Goal: Transaction & Acquisition: Obtain resource

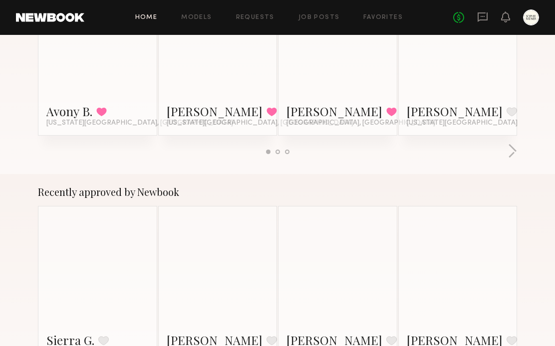
scroll to position [343, 0]
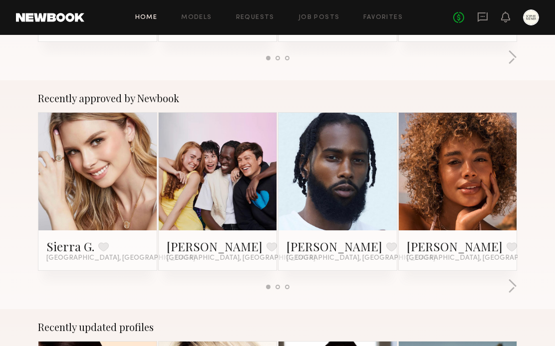
click at [94, 197] on link at bounding box center [97, 172] width 54 height 118
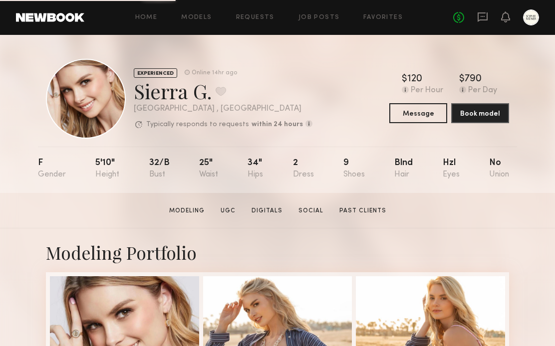
click at [534, 11] on div at bounding box center [531, 17] width 16 height 16
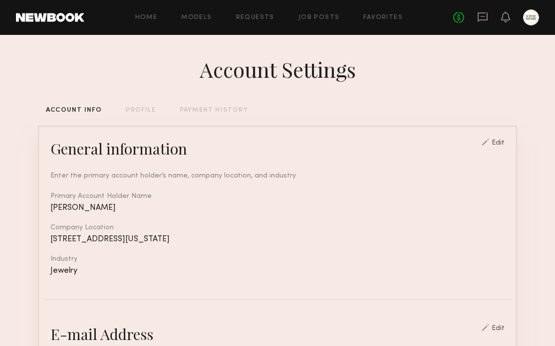
click at [196, 9] on header "Home Models Requests Job Posts Favorites Sign Out No fees up to $5,000" at bounding box center [277, 17] width 555 height 35
click at [201, 16] on link "Models" at bounding box center [196, 17] width 30 height 6
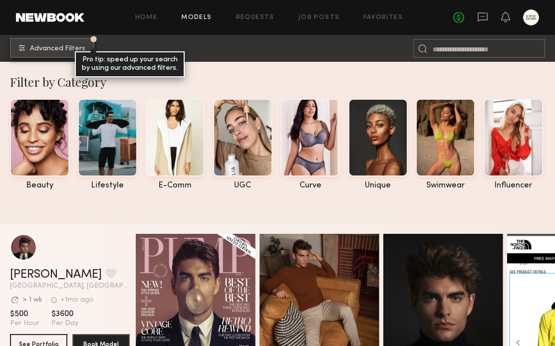
click at [60, 46] on span "Advanced Filters" at bounding box center [57, 48] width 55 height 7
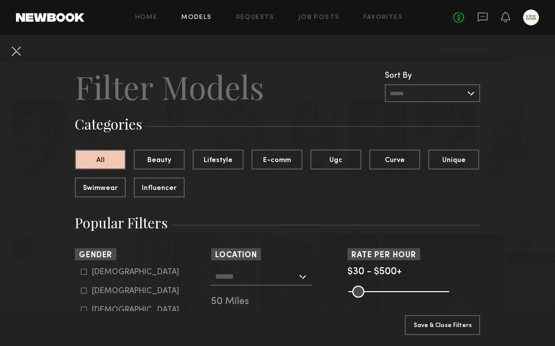
scroll to position [93, 0]
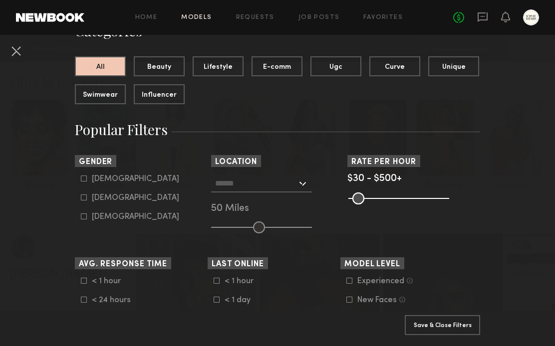
click at [99, 201] on div "Female" at bounding box center [135, 198] width 87 height 6
type input "**"
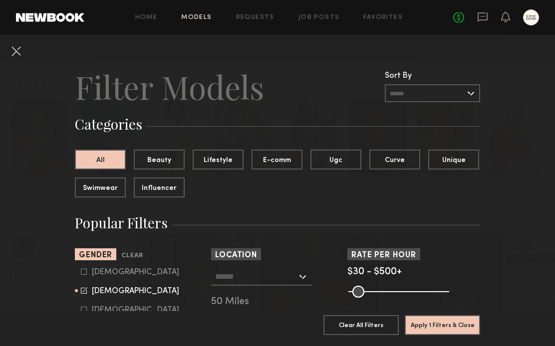
scroll to position [123, 0]
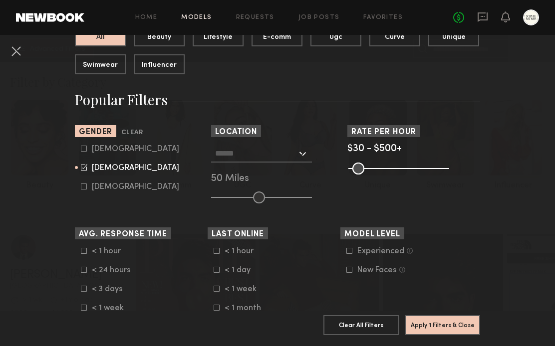
click at [284, 163] on div "Los Angeles, CA New York City, NY Brooklyn, NY Chicago, IL 50 Miles" at bounding box center [277, 174] width 133 height 59
click at [300, 147] on div at bounding box center [261, 154] width 101 height 18
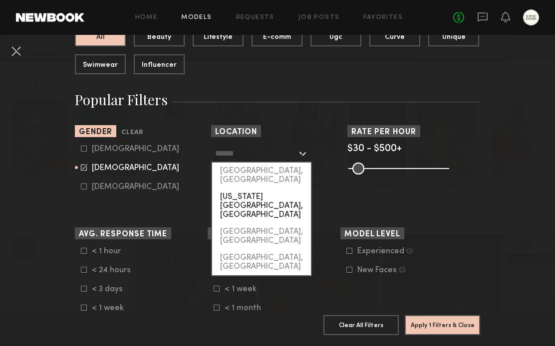
click at [280, 189] on div "[US_STATE][GEOGRAPHIC_DATA], [GEOGRAPHIC_DATA]" at bounding box center [261, 206] width 99 height 35
type input "**********"
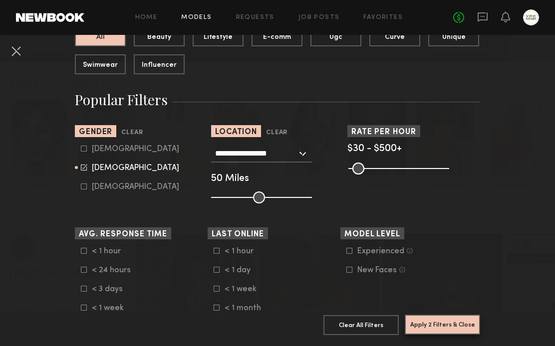
click at [419, 324] on button "Apply 2 Filters & Close" at bounding box center [442, 325] width 75 height 20
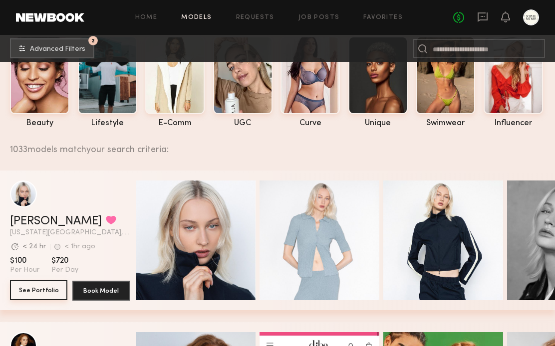
click at [36, 287] on button "See Portfolio" at bounding box center [38, 291] width 57 height 20
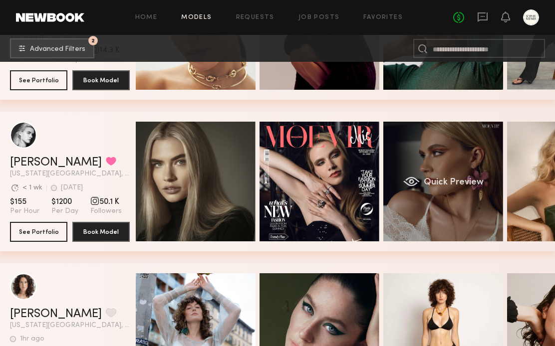
scroll to position [0, 82]
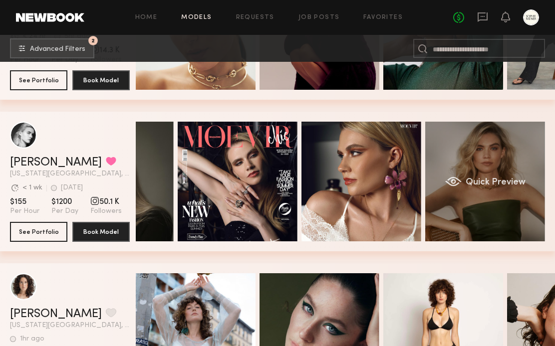
click at [502, 188] on div "Quick Preview" at bounding box center [485, 182] width 120 height 120
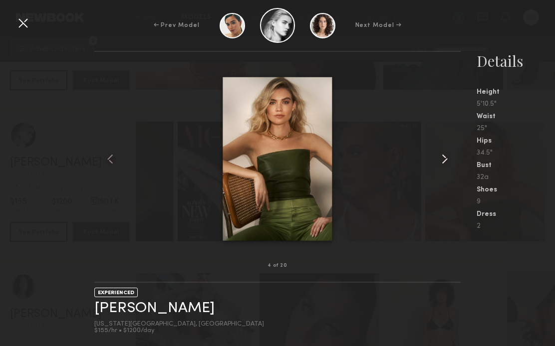
click at [446, 158] on common-icon at bounding box center [445, 159] width 16 height 16
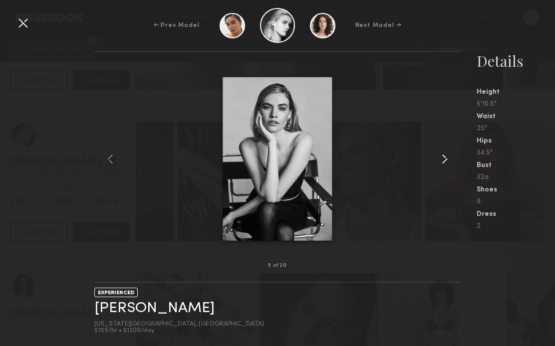
click at [446, 158] on common-icon at bounding box center [445, 159] width 16 height 16
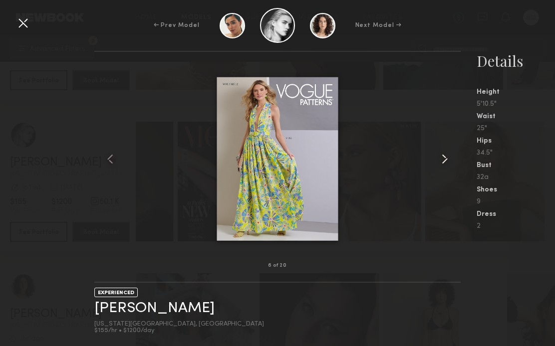
click at [446, 158] on common-icon at bounding box center [445, 159] width 16 height 16
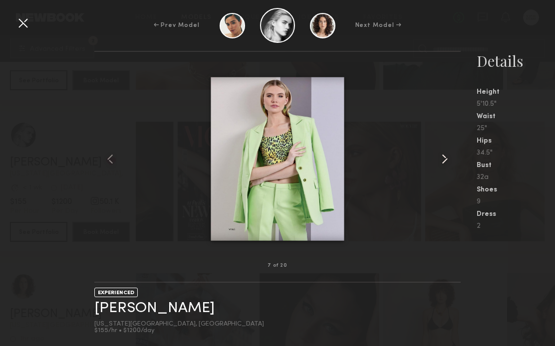
click at [446, 158] on common-icon at bounding box center [445, 159] width 16 height 16
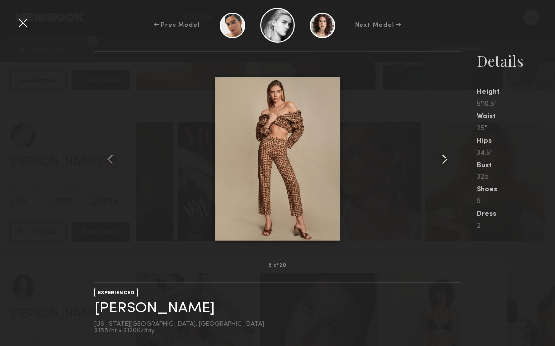
click at [446, 158] on common-icon at bounding box center [445, 159] width 16 height 16
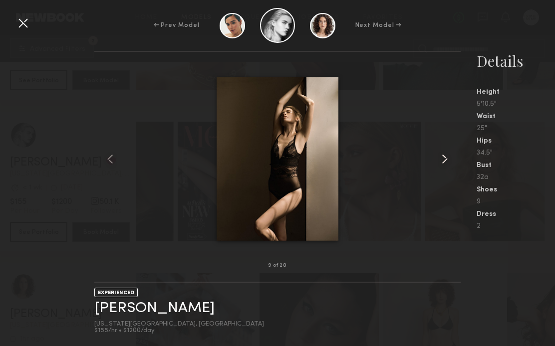
click at [446, 158] on common-icon at bounding box center [445, 159] width 16 height 16
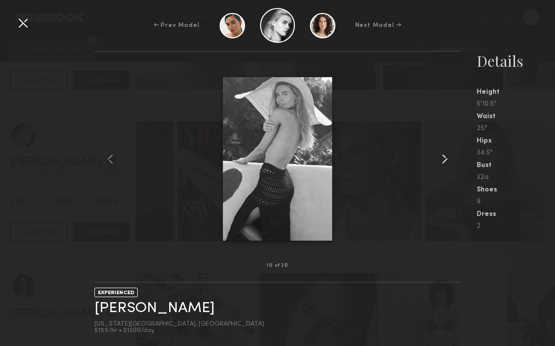
click at [446, 158] on common-icon at bounding box center [445, 159] width 16 height 16
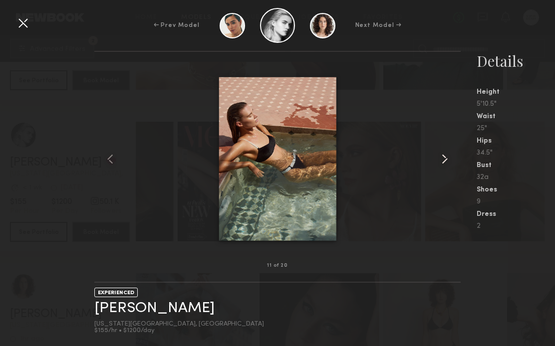
click at [446, 158] on common-icon at bounding box center [445, 159] width 16 height 16
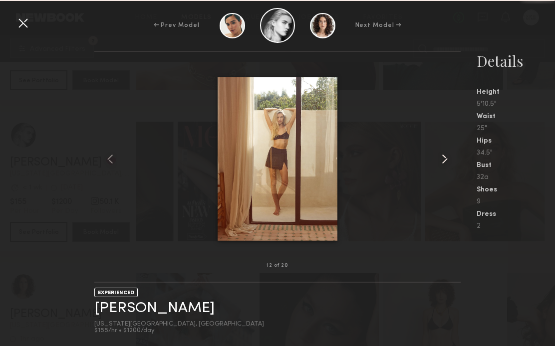
click at [446, 158] on common-icon at bounding box center [445, 159] width 16 height 16
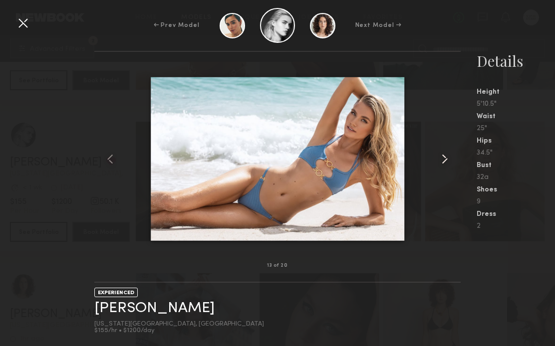
click at [446, 158] on common-icon at bounding box center [445, 159] width 16 height 16
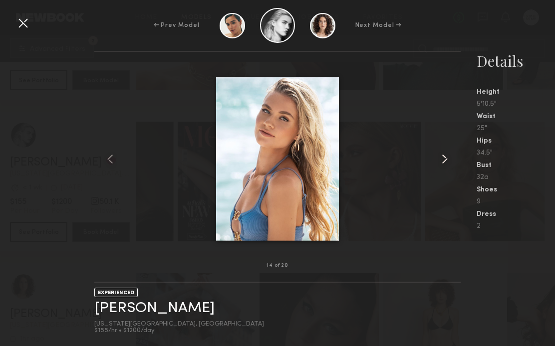
click at [446, 158] on common-icon at bounding box center [445, 159] width 16 height 16
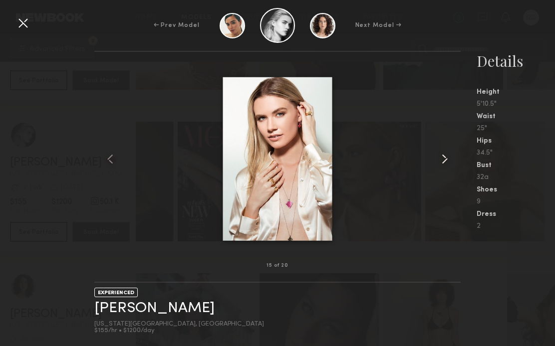
click at [446, 158] on common-icon at bounding box center [445, 159] width 16 height 16
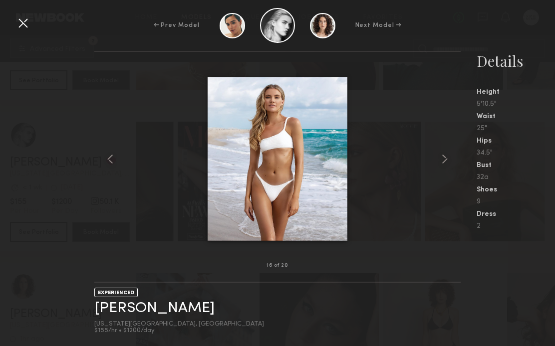
click at [19, 25] on div at bounding box center [23, 23] width 16 height 16
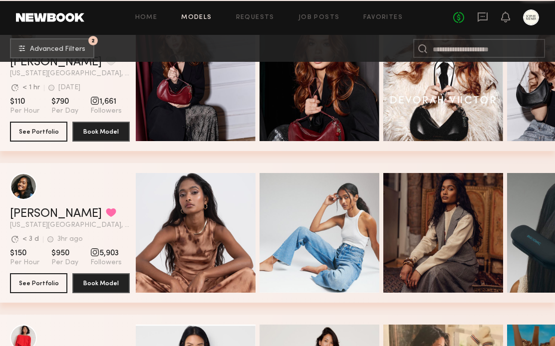
scroll to position [7174, 0]
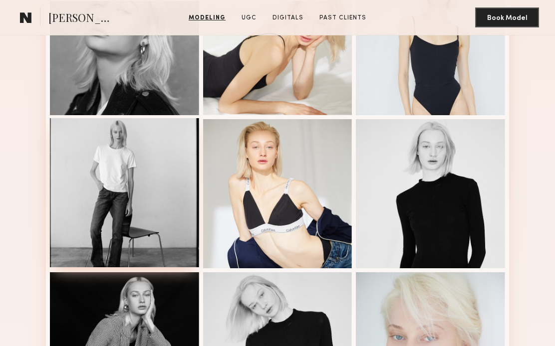
scroll to position [416, 0]
